Goal: Navigation & Orientation: Find specific page/section

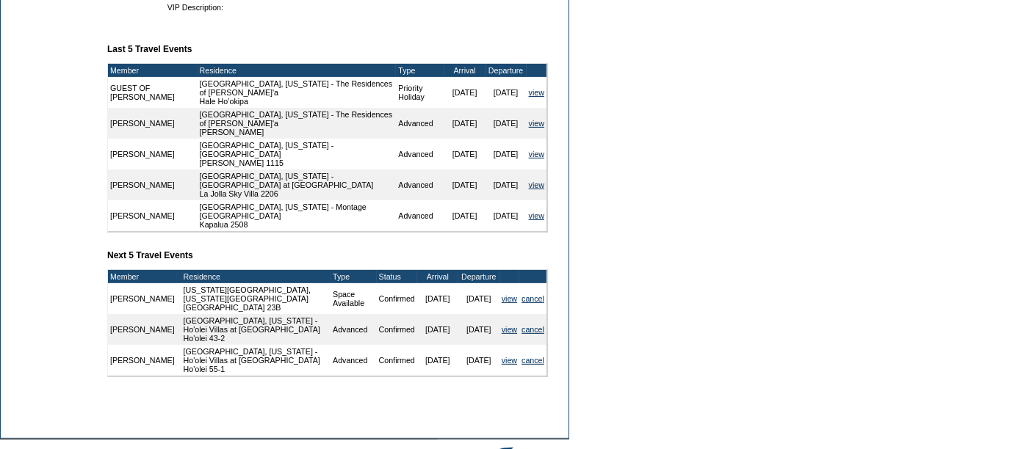
scroll to position [533, 0]
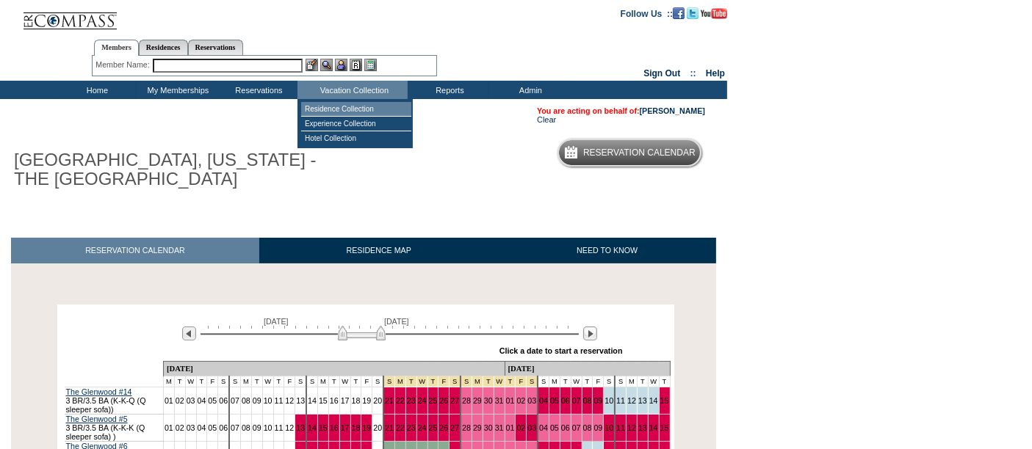
click at [362, 112] on td "Residence Collection" at bounding box center [356, 109] width 110 height 15
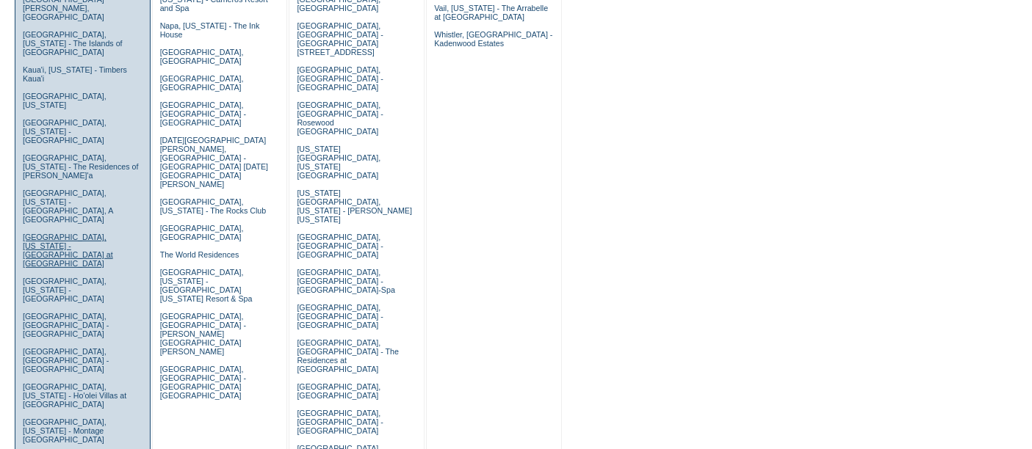
scroll to position [520, 0]
click at [46, 381] on link "[GEOGRAPHIC_DATA], [US_STATE] - Ho'olei Villas at [GEOGRAPHIC_DATA]" at bounding box center [75, 394] width 104 height 26
